Goal: Task Accomplishment & Management: Use online tool/utility

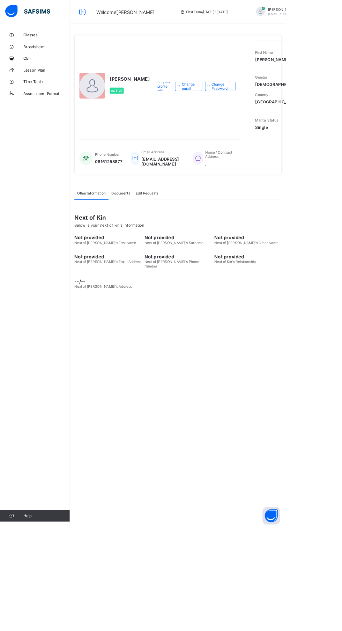
click at [167, 513] on div "[PERSON_NAME] Active Request profile edit Change email Change Password First Na…" at bounding box center [213, 315] width 258 height 631
click at [245, 461] on div "[PERSON_NAME] Active Request profile edit Change email Change Password First Na…" at bounding box center [213, 315] width 258 height 631
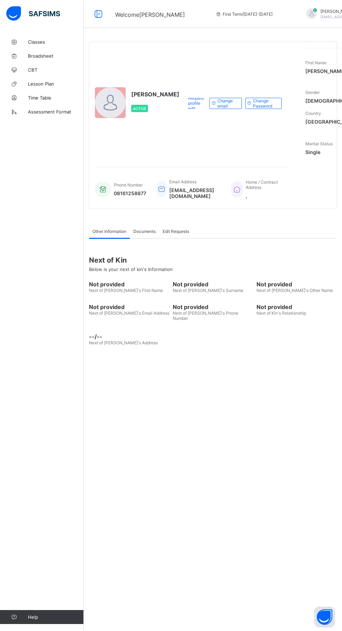
click at [252, 482] on div "[PERSON_NAME] Active Request profile edit Change email Change Password First Na…" at bounding box center [213, 315] width 258 height 631
click at [236, 481] on div "[PERSON_NAME] Active Request profile edit Change email Change Password First Na…" at bounding box center [213, 315] width 258 height 631
click at [168, 439] on div "[PERSON_NAME] Active Request profile edit Change email Change Password First Na…" at bounding box center [213, 315] width 258 height 631
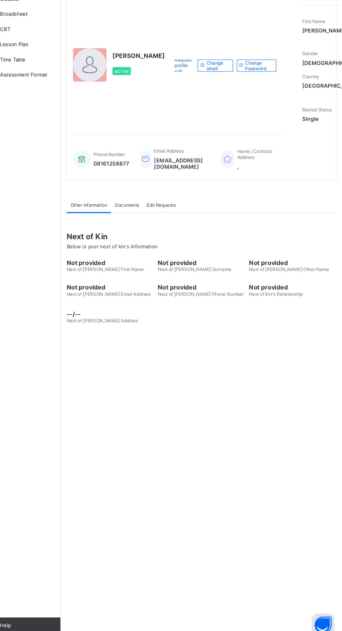
click at [200, 394] on div "[PERSON_NAME] Active Request profile edit Change email Change Password First Na…" at bounding box center [213, 315] width 258 height 631
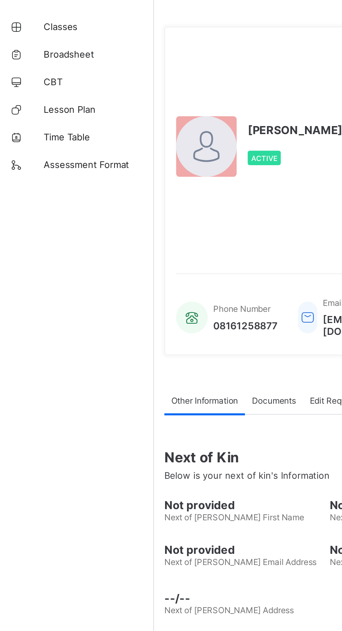
click at [36, 41] on span "Classes" at bounding box center [56, 42] width 56 height 6
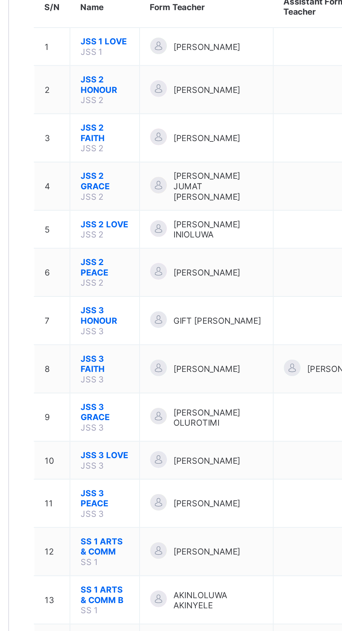
click at [134, 293] on span "JSS 3 GRACE" at bounding box center [132, 298] width 24 height 10
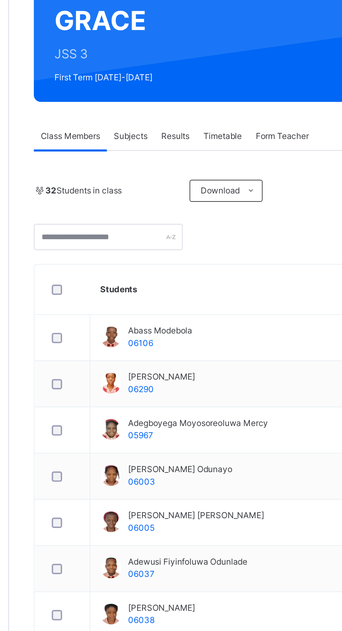
click at [142, 156] on span "Subjects" at bounding box center [145, 158] width 17 height 6
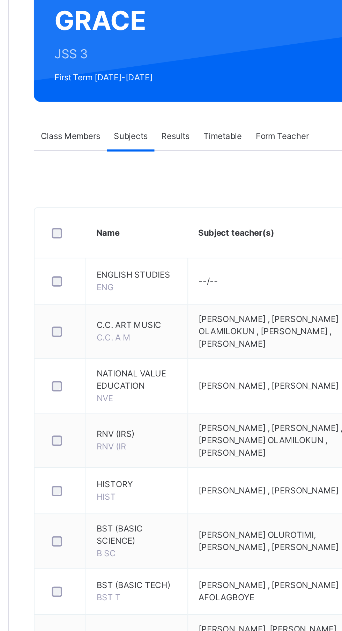
click at [140, 593] on span "FRENCH" at bounding box center [148, 590] width 41 height 6
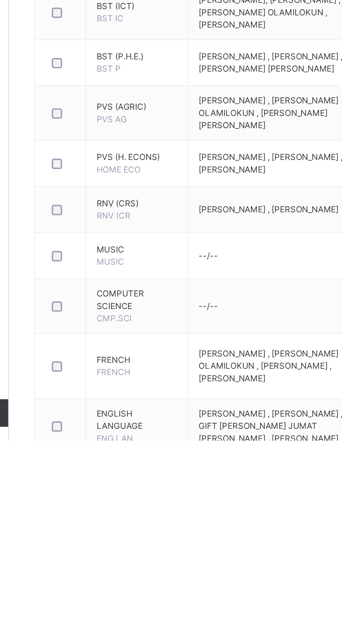
click at [311, 591] on span "Assess Students" at bounding box center [303, 587] width 32 height 6
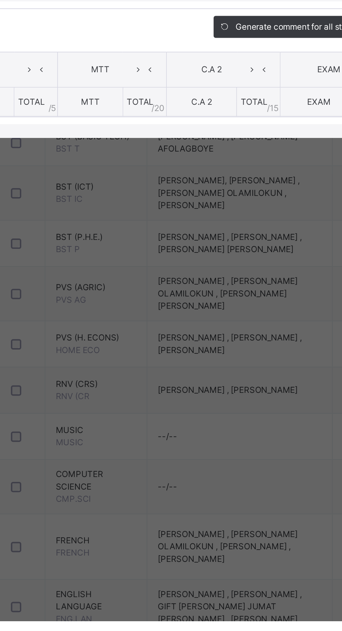
click at [149, 456] on div "RECORD BOOK × JSS 3 GRACE : FRENCH Online Actions Download Empty Score Sheet Up…" at bounding box center [171, 315] width 342 height 631
click at [118, 357] on icon at bounding box center [115, 351] width 6 height 10
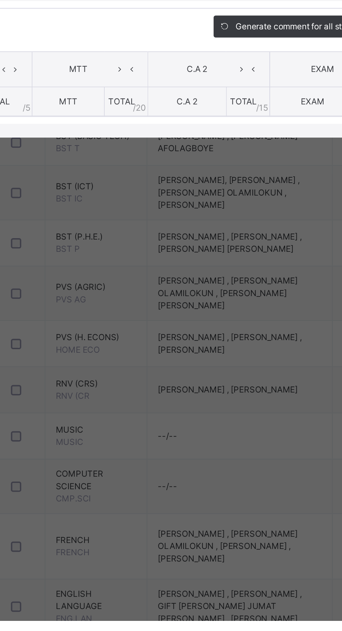
click at [116, 375] on th "TOTAL / 5" at bounding box center [100, 368] width 31 height 15
click at [105, 357] on icon at bounding box center [102, 351] width 6 height 10
